Goal: Task Accomplishment & Management: Manage account settings

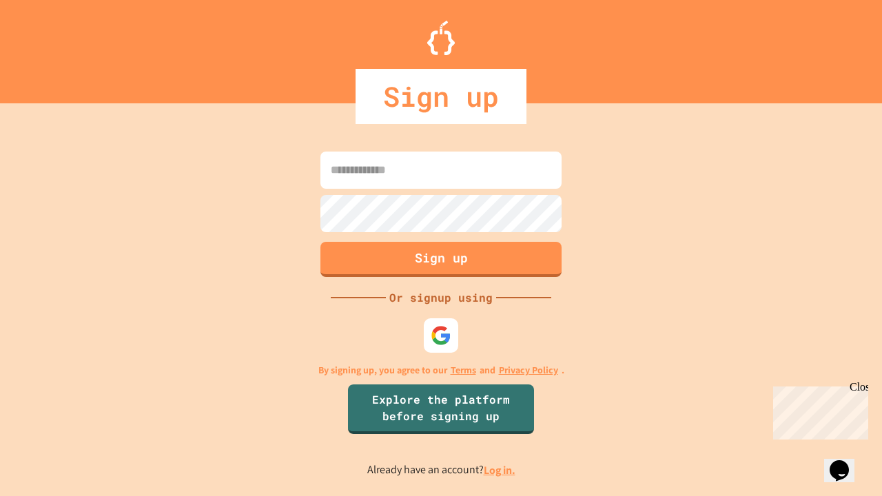
click at [500, 470] on link "Log in." at bounding box center [500, 470] width 32 height 14
